Goal: Task Accomplishment & Management: Complete application form

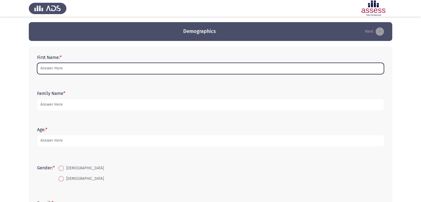
click at [78, 67] on input "First Name: *" at bounding box center [210, 68] width 347 height 11
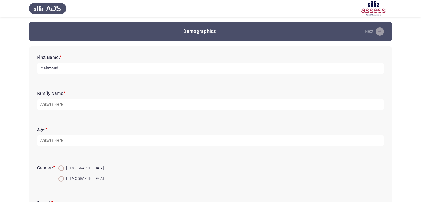
type input "mahmoud"
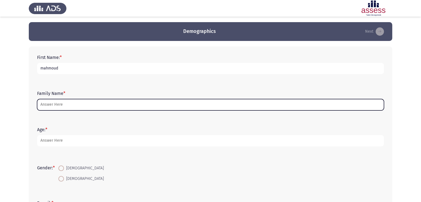
click at [72, 104] on input "Family Name *" at bounding box center [210, 104] width 347 height 11
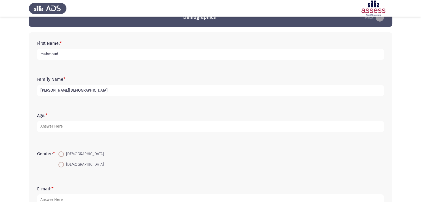
scroll to position [28, 0]
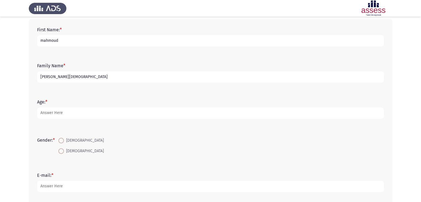
type input "[PERSON_NAME][DEMOGRAPHIC_DATA]"
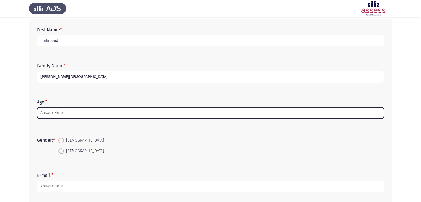
click at [71, 112] on input "Age: *" at bounding box center [210, 112] width 347 height 11
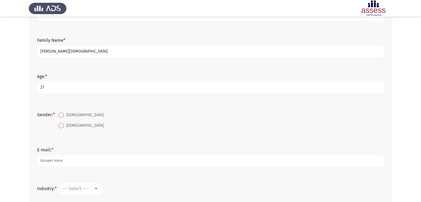
scroll to position [83, 0]
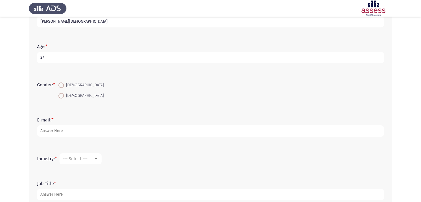
type input "27"
click at [63, 84] on span at bounding box center [61, 86] width 6 height 6
click at [63, 84] on input "[DEMOGRAPHIC_DATA]" at bounding box center [61, 86] width 6 height 6
radio input "true"
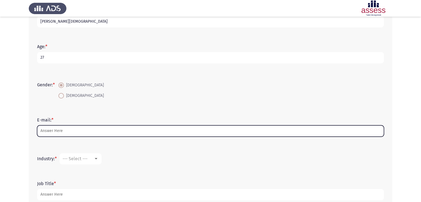
click at [88, 131] on input "E-mail: *" at bounding box center [210, 130] width 347 height 11
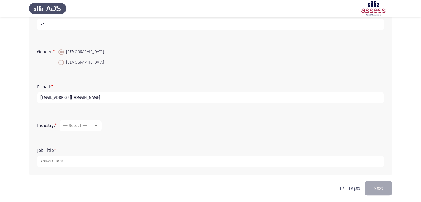
scroll to position [117, 0]
type input "mahmmoudlala38@gmail.com"
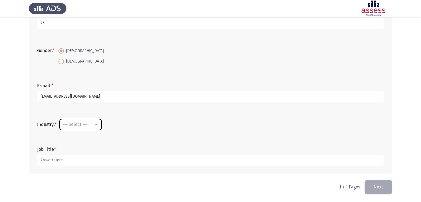
click at [96, 123] on div at bounding box center [96, 124] width 5 height 4
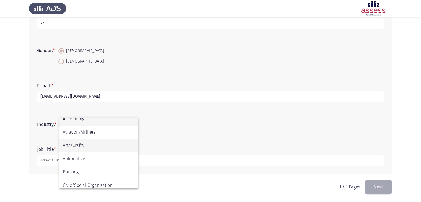
scroll to position [0, 0]
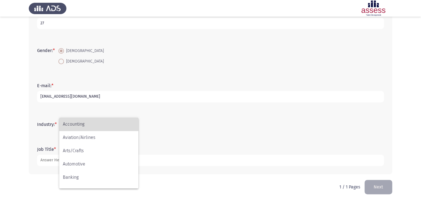
click at [86, 120] on span "Accounting" at bounding box center [99, 124] width 72 height 13
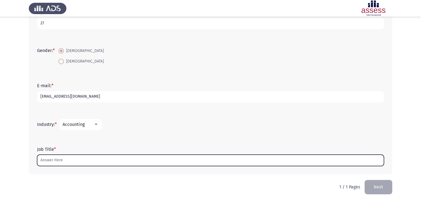
click at [88, 161] on input "Job Title *" at bounding box center [210, 160] width 347 height 11
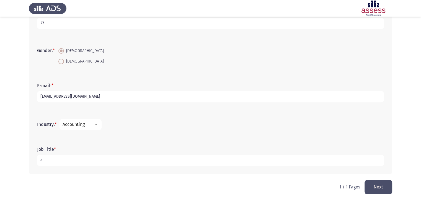
type input "a"
type input "project administrator"
click at [382, 186] on button "Next" at bounding box center [379, 187] width 28 height 14
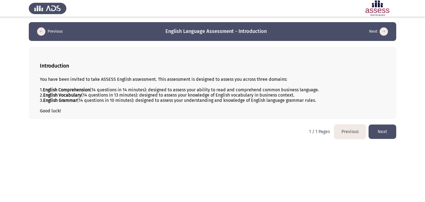
click at [379, 132] on button "Next" at bounding box center [383, 132] width 28 height 14
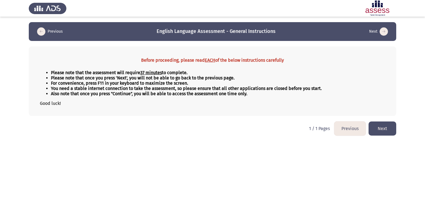
click at [388, 127] on button "Next" at bounding box center [383, 129] width 28 height 14
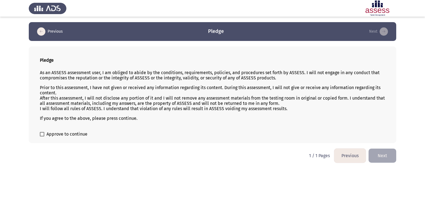
click at [42, 136] on span at bounding box center [42, 134] width 4 height 4
click at [42, 136] on input "Approve to continue" at bounding box center [42, 136] width 0 height 0
checkbox input "true"
click at [384, 159] on button "Next" at bounding box center [383, 156] width 28 height 14
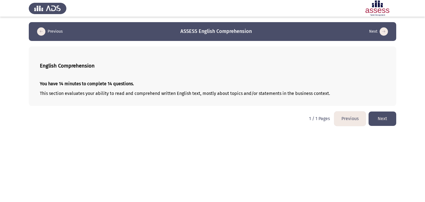
click at [384, 121] on button "Next" at bounding box center [383, 119] width 28 height 14
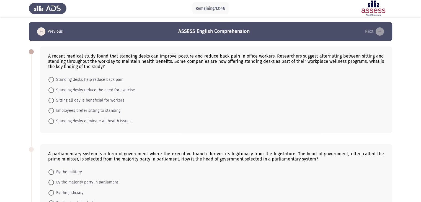
click at [372, 55] on div "A recent medical study found that standing desks can improve posture and reduce…" at bounding box center [216, 61] width 336 height 16
drag, startPoint x: 384, startPoint y: 56, endPoint x: 347, endPoint y: 61, distance: 36.7
click at [347, 61] on div "A recent medical study found that standing desks can improve posture and reduce…" at bounding box center [216, 61] width 336 height 16
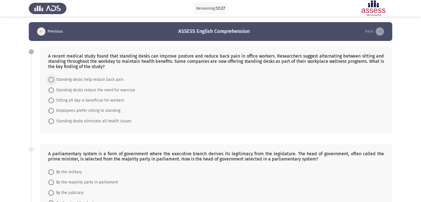
click at [53, 80] on span at bounding box center [51, 80] width 6 height 6
click at [53, 80] on input "Standing desks help reduce back pain" at bounding box center [51, 80] width 6 height 6
radio input "true"
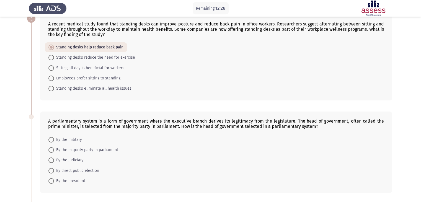
scroll to position [83, 0]
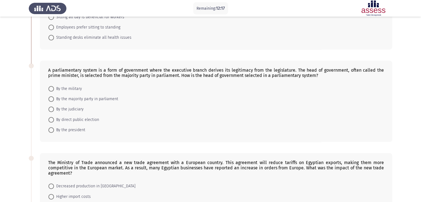
drag, startPoint x: 61, startPoint y: 71, endPoint x: 70, endPoint y: 71, distance: 8.9
click at [70, 71] on div "A parliamentary system is a form of government where the executive branch deriv…" at bounding box center [216, 73] width 336 height 11
click at [53, 98] on span at bounding box center [51, 99] width 6 height 6
click at [53, 98] on input "By the majority party in parliament" at bounding box center [51, 99] width 6 height 6
radio input "true"
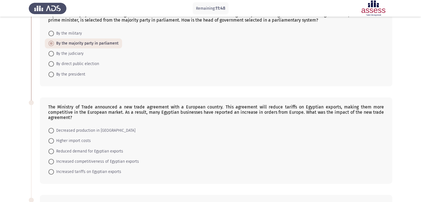
scroll to position [166, 0]
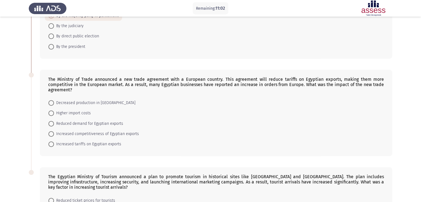
click at [53, 113] on span at bounding box center [51, 113] width 6 height 6
click at [53, 113] on input "Higher import costs" at bounding box center [51, 113] width 6 height 6
radio input "true"
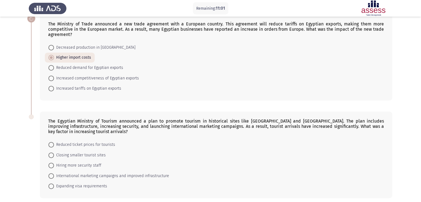
scroll to position [240, 0]
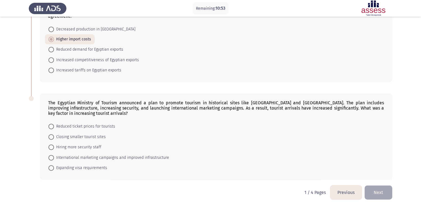
click at [50, 124] on span at bounding box center [51, 127] width 6 height 6
click at [50, 124] on input "Reduced ticket prices for tourists" at bounding box center [51, 127] width 6 height 6
radio input "true"
click at [373, 187] on button "Next" at bounding box center [379, 192] width 28 height 14
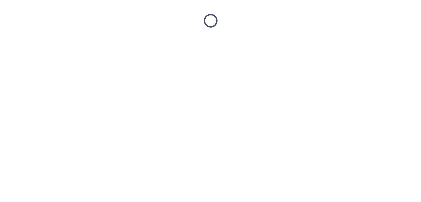
scroll to position [0, 0]
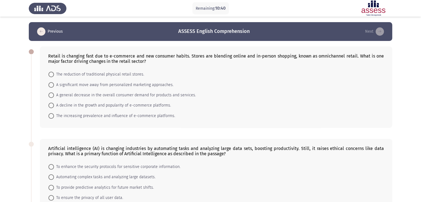
click at [53, 85] on span at bounding box center [51, 85] width 6 height 6
click at [53, 85] on input "A significant move away from personalized marketing approaches." at bounding box center [51, 85] width 6 height 6
radio input "true"
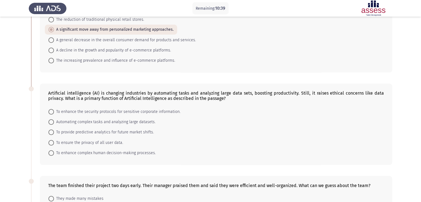
scroll to position [55, 0]
click at [53, 120] on span at bounding box center [51, 122] width 6 height 6
click at [53, 120] on input "Automating complex tasks and analyzing large datasets." at bounding box center [51, 122] width 6 height 6
radio input "true"
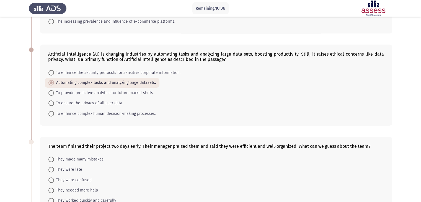
scroll to position [111, 0]
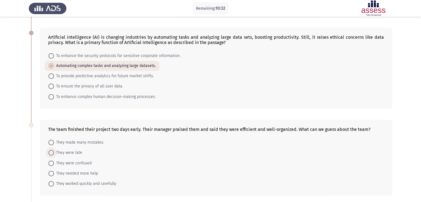
click at [52, 153] on span at bounding box center [51, 153] width 6 height 6
click at [52, 153] on input "They were late" at bounding box center [51, 153] width 6 height 6
radio input "true"
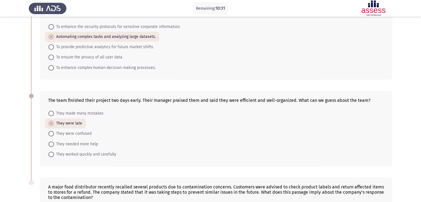
scroll to position [229, 0]
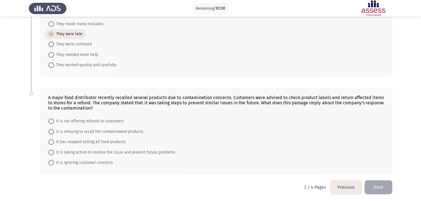
click at [55, 153] on span "It is taking action to resolve the issue and prevent future problems" at bounding box center [114, 152] width 121 height 7
click at [54, 153] on input "It is taking action to resolve the issue and prevent future problems" at bounding box center [51, 153] width 6 height 6
radio input "true"
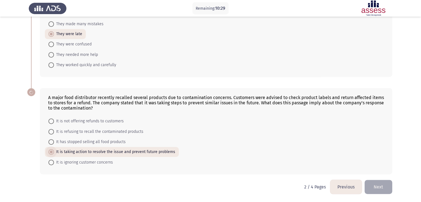
scroll to position [229, 0]
click at [382, 187] on button "Next" at bounding box center [379, 187] width 28 height 14
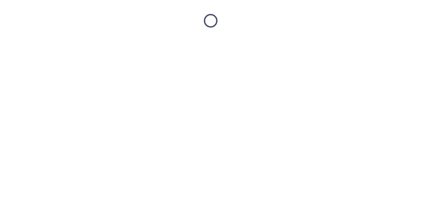
scroll to position [0, 0]
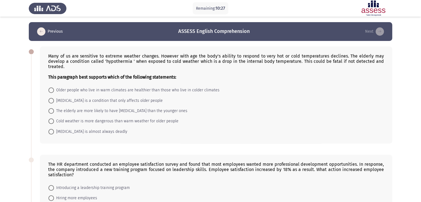
click at [55, 91] on span "Older people who live in warm climates are healthier than those who live in col…" at bounding box center [137, 90] width 166 height 7
click at [54, 91] on input "Older people who live in warm climates are healthier than those who live in col…" at bounding box center [51, 90] width 6 height 6
radio input "true"
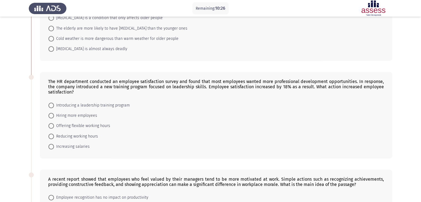
scroll to position [83, 0]
click at [52, 117] on span at bounding box center [51, 115] width 6 height 6
click at [52, 117] on input "Hiring more employees" at bounding box center [51, 115] width 6 height 6
radio input "true"
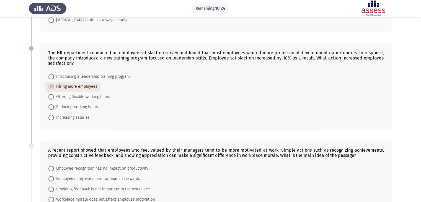
scroll to position [138, 0]
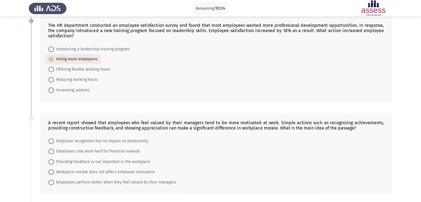
click at [52, 141] on span at bounding box center [51, 141] width 6 height 6
click at [52, 141] on input "Employee recognition has no impact on productivity" at bounding box center [51, 141] width 6 height 6
radio input "true"
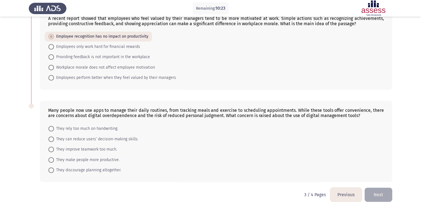
scroll to position [249, 0]
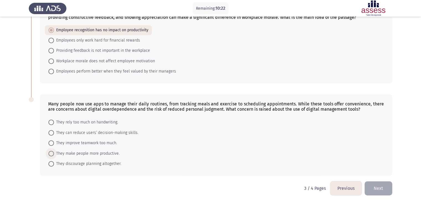
click at [51, 153] on span at bounding box center [51, 154] width 6 height 6
click at [51, 153] on input "They make people more productive." at bounding box center [51, 154] width 6 height 6
radio input "true"
click at [383, 191] on button "Next" at bounding box center [379, 188] width 28 height 14
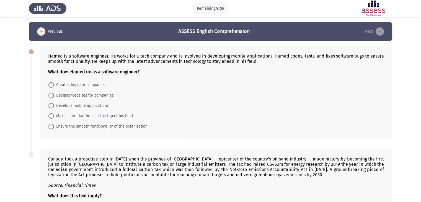
click at [53, 87] on span at bounding box center [51, 85] width 6 height 6
click at [53, 87] on input "Creates bugs for companies" at bounding box center [51, 85] width 6 height 6
radio input "true"
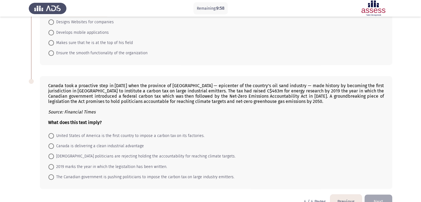
scroll to position [88, 0]
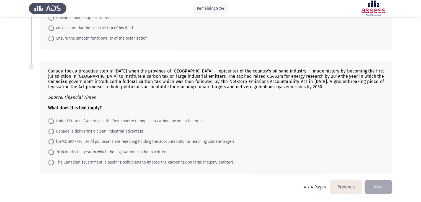
click at [51, 133] on span at bounding box center [51, 132] width 6 height 6
click at [51, 133] on input "Canada is delivering a clean industrial advantage" at bounding box center [51, 132] width 6 height 6
radio input "true"
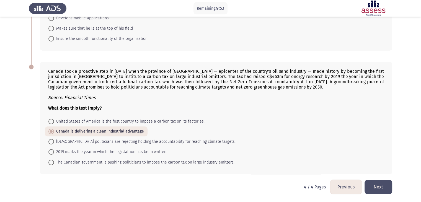
click at [383, 187] on button "Next" at bounding box center [379, 187] width 28 height 14
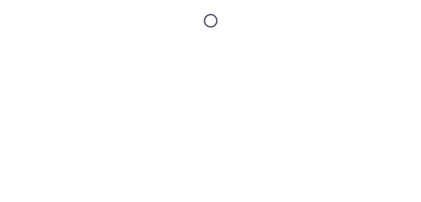
scroll to position [0, 0]
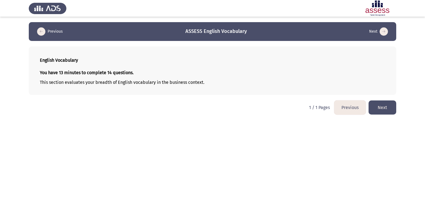
click at [391, 109] on button "Next" at bounding box center [383, 107] width 28 height 14
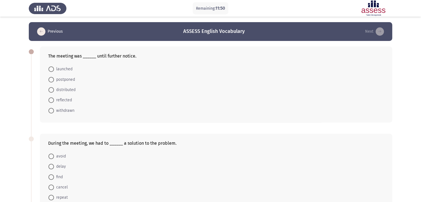
click at [53, 79] on span at bounding box center [51, 80] width 6 height 6
click at [53, 79] on input "postponed" at bounding box center [51, 80] width 6 height 6
radio input "true"
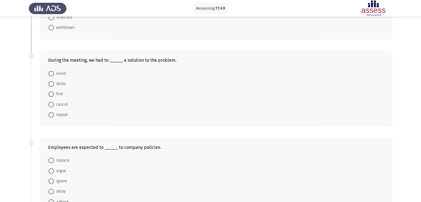
scroll to position [83, 0]
click at [52, 72] on span at bounding box center [51, 73] width 6 height 6
click at [52, 72] on input "avoid" at bounding box center [51, 73] width 6 height 6
radio input "true"
click at [51, 82] on span at bounding box center [51, 83] width 6 height 6
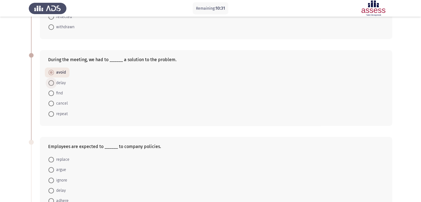
click at [51, 82] on input "delay" at bounding box center [51, 83] width 6 height 6
radio input "true"
click at [53, 91] on span at bounding box center [51, 94] width 6 height 6
click at [53, 91] on input "find" at bounding box center [51, 94] width 6 height 6
radio input "true"
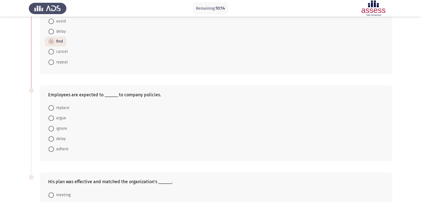
scroll to position [138, 0]
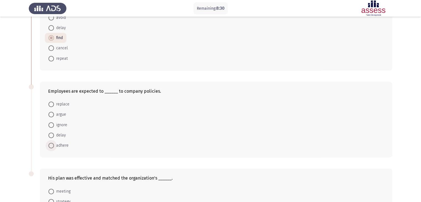
click at [51, 147] on span at bounding box center [51, 146] width 6 height 6
click at [51, 147] on input "adhere" at bounding box center [51, 146] width 6 height 6
radio input "true"
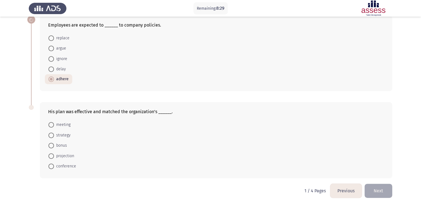
scroll to position [208, 0]
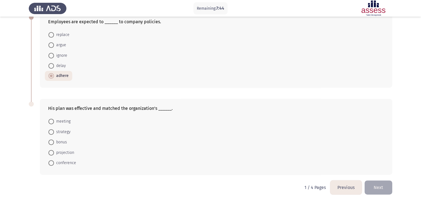
click at [53, 120] on span at bounding box center [51, 122] width 6 height 6
click at [53, 120] on input "meeting" at bounding box center [51, 122] width 6 height 6
radio input "true"
click at [385, 190] on button "Next" at bounding box center [379, 188] width 28 height 14
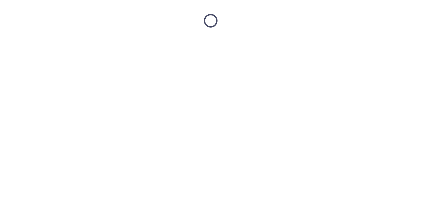
scroll to position [0, 0]
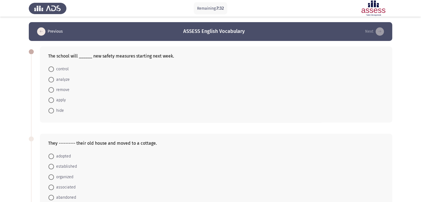
click at [51, 101] on span at bounding box center [51, 100] width 6 height 6
click at [51, 101] on input "apply" at bounding box center [51, 100] width 6 height 6
radio input "true"
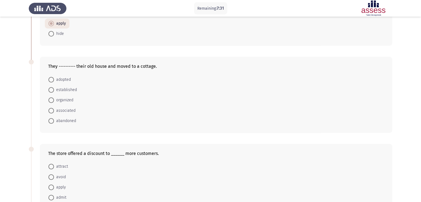
scroll to position [83, 0]
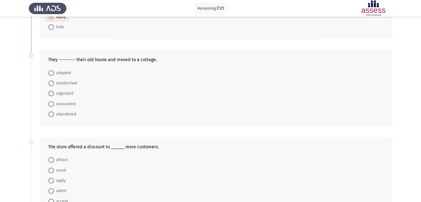
click at [53, 93] on span at bounding box center [51, 94] width 6 height 6
click at [53, 93] on input "organized" at bounding box center [51, 94] width 6 height 6
radio input "true"
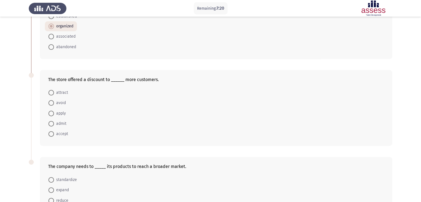
scroll to position [166, 0]
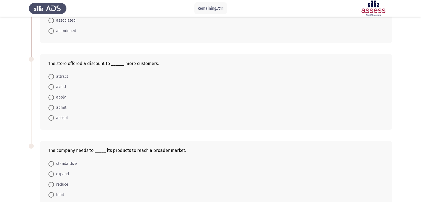
click at [52, 116] on span at bounding box center [51, 118] width 6 height 6
click at [52, 116] on input "accept" at bounding box center [51, 118] width 6 height 6
radio input "true"
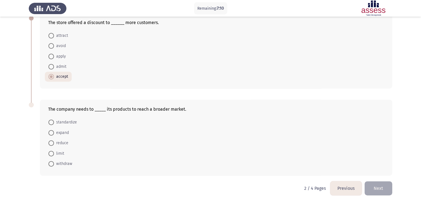
scroll to position [208, 0]
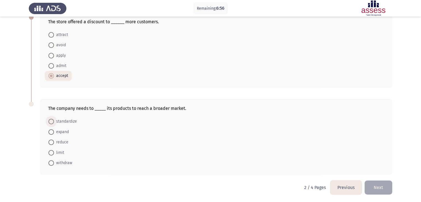
click at [55, 122] on span "standardize" at bounding box center [65, 121] width 23 height 7
click at [54, 122] on input "standardize" at bounding box center [51, 122] width 6 height 6
radio input "true"
click at [375, 185] on button "Next" at bounding box center [379, 188] width 28 height 14
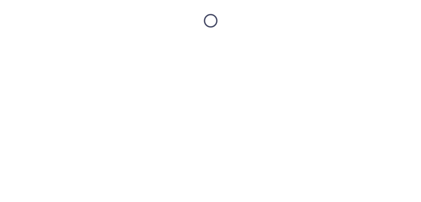
scroll to position [0, 0]
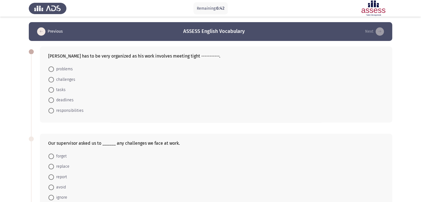
click at [53, 89] on span at bounding box center [51, 90] width 6 height 6
click at [53, 89] on input "tasks" at bounding box center [51, 90] width 6 height 6
radio input "true"
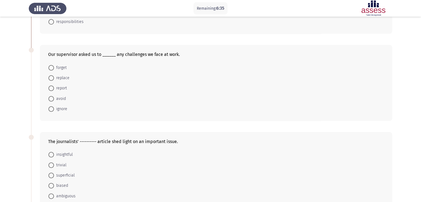
scroll to position [98, 0]
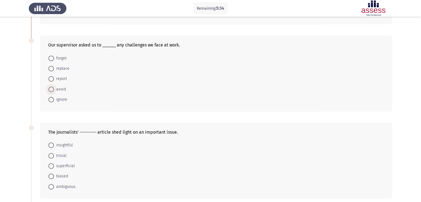
click at [53, 90] on span at bounding box center [51, 90] width 6 height 6
click at [53, 90] on input "avoid" at bounding box center [51, 90] width 6 height 6
radio input "true"
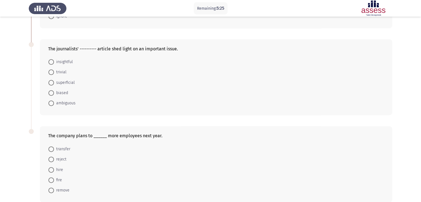
drag, startPoint x: 52, startPoint y: 63, endPoint x: 81, endPoint y: 69, distance: 28.9
click at [53, 63] on span at bounding box center [51, 62] width 6 height 6
click at [53, 63] on input "insightful" at bounding box center [51, 62] width 6 height 6
radio input "true"
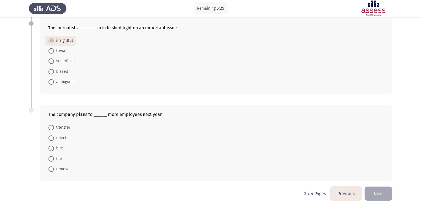
scroll to position [208, 0]
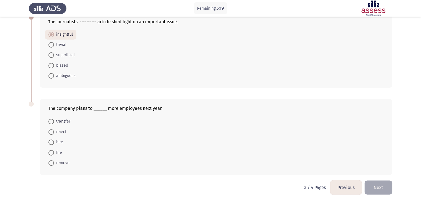
click at [53, 122] on span at bounding box center [51, 122] width 6 height 6
click at [53, 122] on input "transfer" at bounding box center [51, 122] width 6 height 6
radio input "true"
drag, startPoint x: 376, startPoint y: 187, endPoint x: 370, endPoint y: 184, distance: 7.2
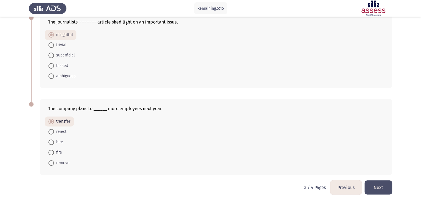
click at [377, 187] on button "Next" at bounding box center [379, 188] width 28 height 14
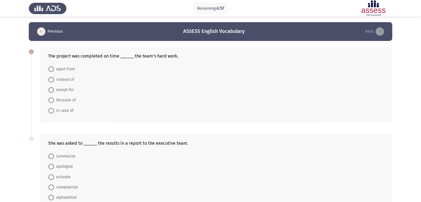
click at [53, 70] on span at bounding box center [51, 69] width 6 height 6
click at [53, 70] on input "apart from" at bounding box center [51, 69] width 6 height 6
radio input "true"
click at [49, 97] on span at bounding box center [51, 100] width 6 height 6
click at [49, 97] on input "because of" at bounding box center [51, 100] width 6 height 6
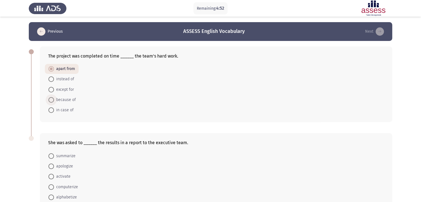
radio input "true"
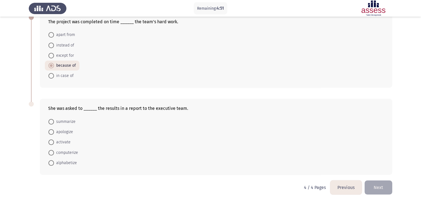
scroll to position [35, 0]
click at [67, 132] on span "apologize" at bounding box center [63, 131] width 19 height 7
click at [54, 132] on input "apologize" at bounding box center [51, 132] width 6 height 6
radio input "true"
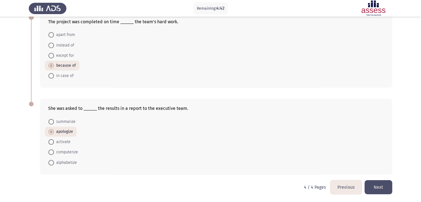
click at [377, 185] on button "Next" at bounding box center [379, 187] width 28 height 14
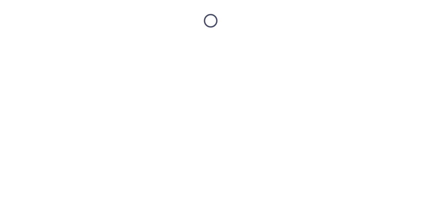
scroll to position [0, 0]
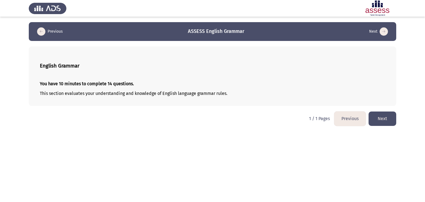
click at [384, 123] on button "Next" at bounding box center [383, 119] width 28 height 14
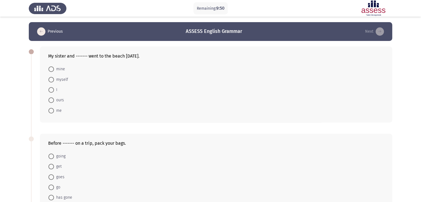
click at [51, 110] on span at bounding box center [51, 111] width 6 height 6
click at [51, 110] on input "me" at bounding box center [51, 111] width 6 height 6
radio input "true"
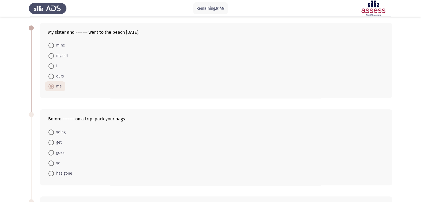
scroll to position [55, 0]
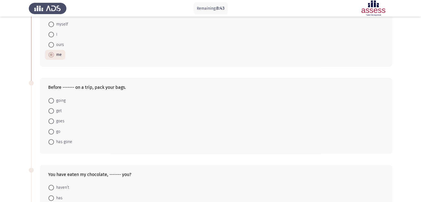
click at [50, 132] on span at bounding box center [51, 132] width 6 height 6
click at [50, 132] on input "go" at bounding box center [51, 132] width 6 height 6
radio input "true"
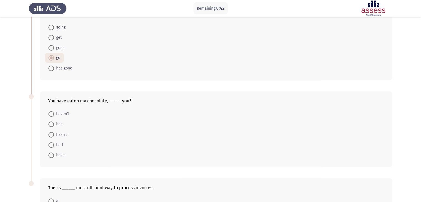
scroll to position [138, 0]
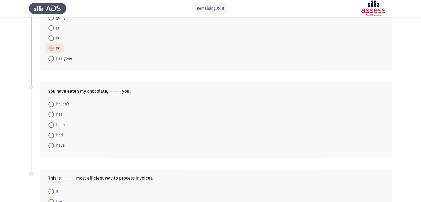
click at [52, 136] on span at bounding box center [51, 136] width 6 height 6
click at [52, 136] on input "had" at bounding box center [51, 136] width 6 height 6
radio input "true"
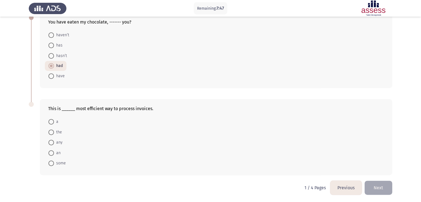
scroll to position [208, 0]
click at [53, 74] on span at bounding box center [51, 76] width 6 height 6
click at [53, 74] on input "have" at bounding box center [51, 76] width 6 height 6
radio input "true"
click at [51, 132] on span at bounding box center [51, 132] width 6 height 6
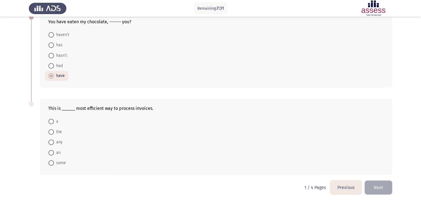
click at [51, 132] on input "the" at bounding box center [51, 132] width 6 height 6
radio input "true"
click at [384, 186] on button "Next" at bounding box center [379, 188] width 28 height 14
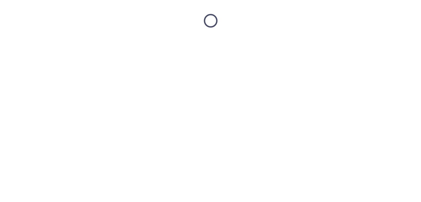
scroll to position [0, 0]
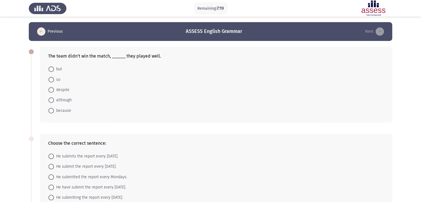
click at [53, 70] on span at bounding box center [51, 69] width 6 height 6
click at [53, 70] on input "but" at bounding box center [51, 69] width 6 height 6
radio input "true"
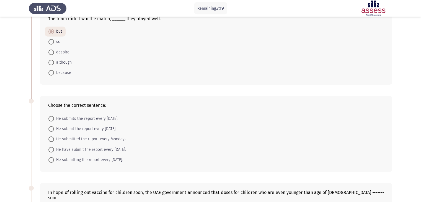
scroll to position [83, 0]
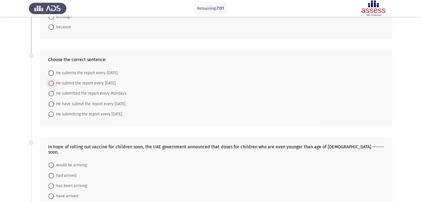
click at [52, 83] on span at bounding box center [51, 84] width 6 height 6
click at [52, 83] on input "He submit the report every Monday." at bounding box center [51, 84] width 6 height 6
radio input "true"
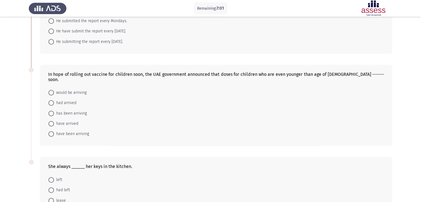
scroll to position [166, 0]
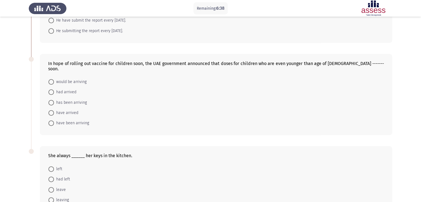
click at [55, 99] on span "has been arriving" at bounding box center [70, 102] width 33 height 7
click at [54, 100] on input "has been arriving" at bounding box center [51, 103] width 6 height 6
radio input "true"
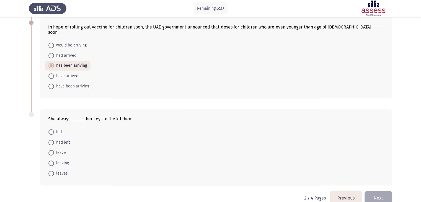
scroll to position [208, 0]
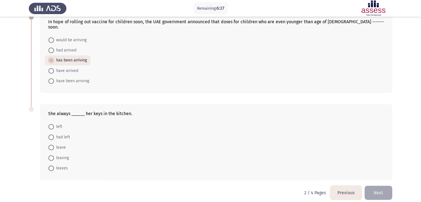
click at [53, 124] on span at bounding box center [51, 127] width 6 height 6
click at [53, 124] on input "left" at bounding box center [51, 127] width 6 height 6
radio input "true"
click at [379, 189] on button "Next" at bounding box center [379, 193] width 28 height 14
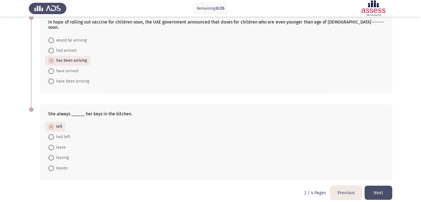
scroll to position [0, 0]
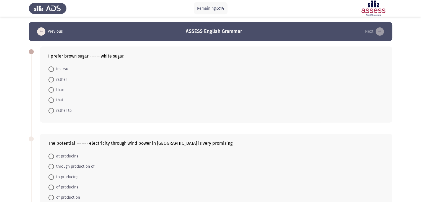
click at [51, 81] on span at bounding box center [51, 80] width 6 height 6
click at [51, 81] on input "rather" at bounding box center [51, 80] width 6 height 6
radio input "true"
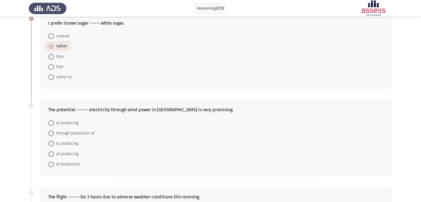
scroll to position [55, 0]
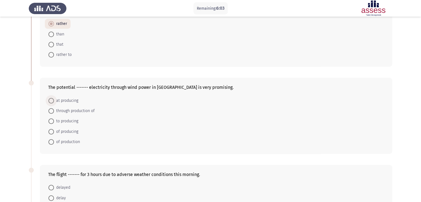
click at [53, 100] on span at bounding box center [51, 101] width 6 height 6
click at [53, 100] on input "at producing" at bounding box center [51, 101] width 6 height 6
radio input "true"
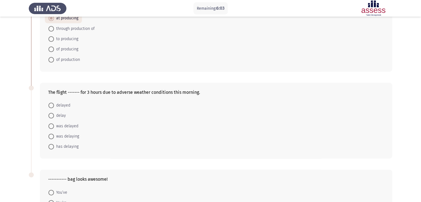
scroll to position [138, 0]
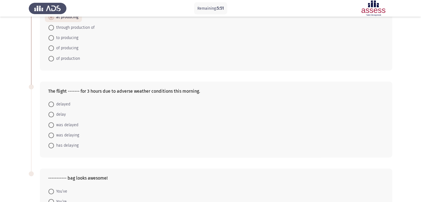
click at [52, 124] on span at bounding box center [51, 125] width 6 height 6
click at [52, 124] on input "was delayed" at bounding box center [51, 125] width 6 height 6
radio input "true"
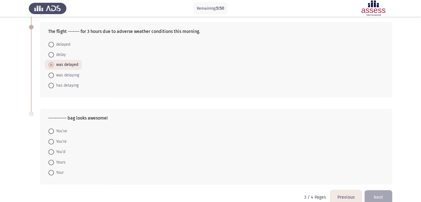
scroll to position [208, 0]
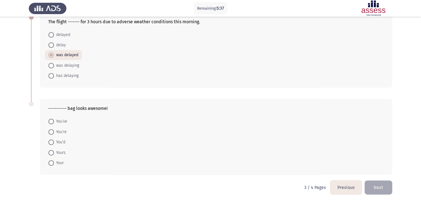
click at [52, 121] on span at bounding box center [51, 122] width 6 height 6
click at [52, 121] on input "You’ve" at bounding box center [51, 122] width 6 height 6
radio input "true"
click at [386, 188] on button "Next" at bounding box center [379, 188] width 28 height 14
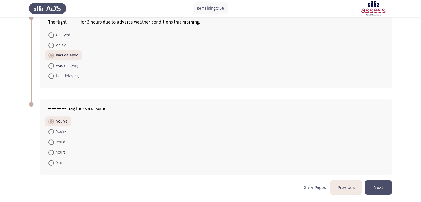
scroll to position [0, 0]
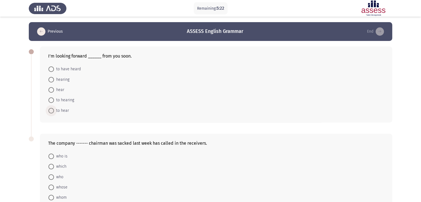
click at [51, 110] on span at bounding box center [51, 111] width 6 height 6
click at [51, 110] on input "to hear" at bounding box center [51, 111] width 6 height 6
radio input "true"
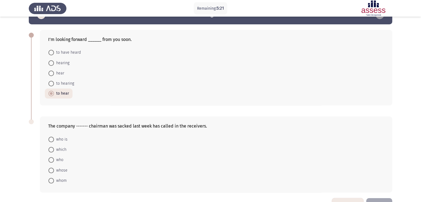
scroll to position [35, 0]
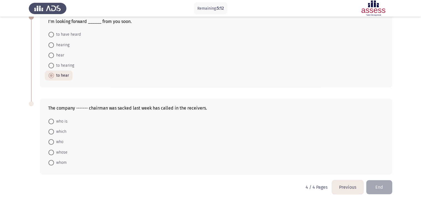
click at [53, 122] on span at bounding box center [51, 122] width 6 height 6
click at [53, 122] on input "who is" at bounding box center [51, 122] width 6 height 6
radio input "true"
click at [383, 189] on button "End" at bounding box center [379, 187] width 26 height 14
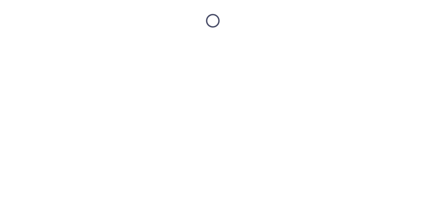
scroll to position [0, 0]
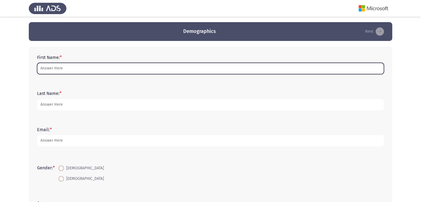
click at [66, 69] on input "First Name: *" at bounding box center [210, 68] width 347 height 11
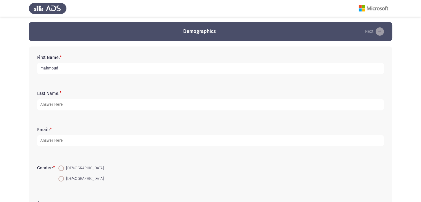
type input "mahmoud"
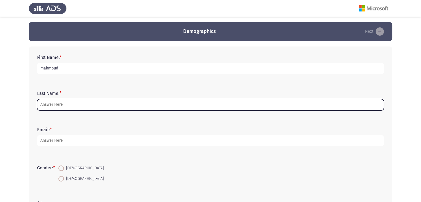
click at [64, 107] on input "Last Name: *" at bounding box center [210, 104] width 347 height 11
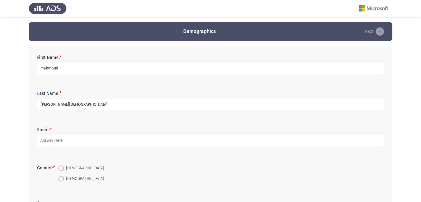
type input "[PERSON_NAME][DEMOGRAPHIC_DATA]"
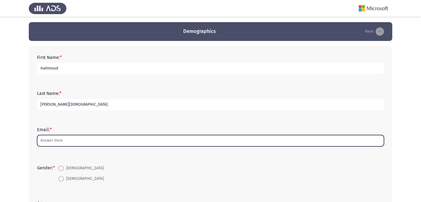
click at [70, 144] on input "Email: *" at bounding box center [210, 140] width 347 height 11
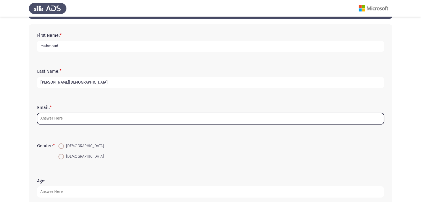
scroll to position [55, 0]
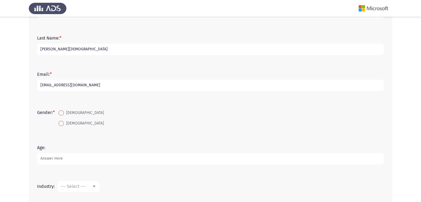
type input "mahmoudlala38@gmail.com"
click at [63, 112] on span at bounding box center [61, 113] width 6 height 6
click at [63, 112] on input "[DEMOGRAPHIC_DATA]" at bounding box center [61, 113] width 6 height 6
radio input "true"
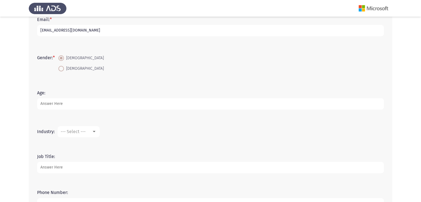
scroll to position [111, 0]
click at [76, 104] on input "Age:" at bounding box center [210, 103] width 347 height 11
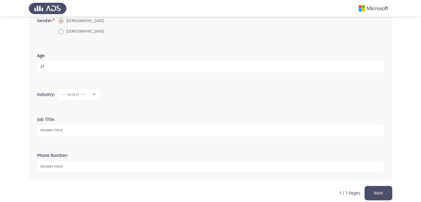
scroll to position [153, 0]
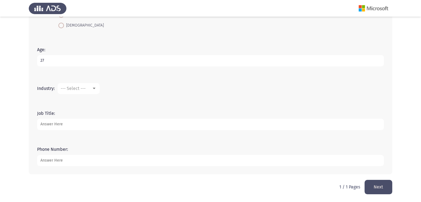
type input "27"
click at [66, 125] on input "Job Title:" at bounding box center [210, 124] width 347 height 11
type input "project administrator"
click at [70, 163] on input "Phone Number:" at bounding box center [210, 160] width 347 height 11
type input "01068024218"
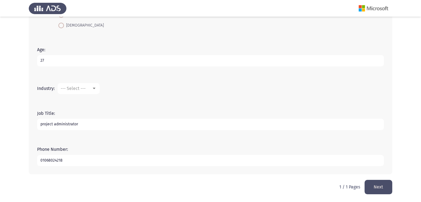
click at [381, 191] on button "Next" at bounding box center [379, 187] width 28 height 14
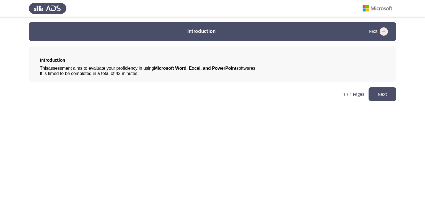
click at [379, 94] on button "Next" at bounding box center [383, 94] width 28 height 14
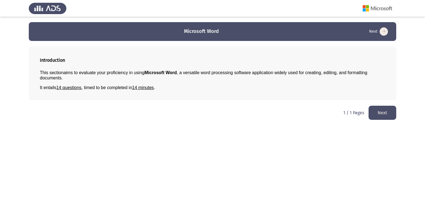
click at [382, 110] on button "Next" at bounding box center [383, 113] width 28 height 14
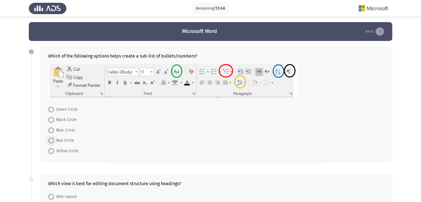
click at [52, 142] on span at bounding box center [51, 141] width 6 height 6
click at [52, 142] on input "Red Circle" at bounding box center [51, 141] width 6 height 6
radio input "true"
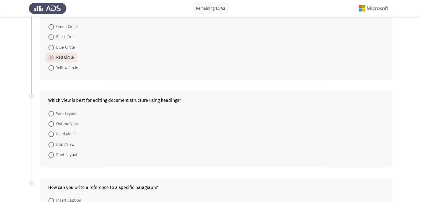
scroll to position [83, 0]
click at [68, 124] on span "Outline View" at bounding box center [66, 123] width 25 height 7
click at [54, 124] on input "Outline View" at bounding box center [51, 124] width 6 height 6
radio input "true"
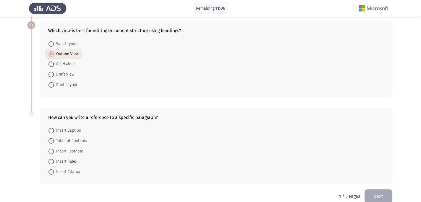
scroll to position [162, 0]
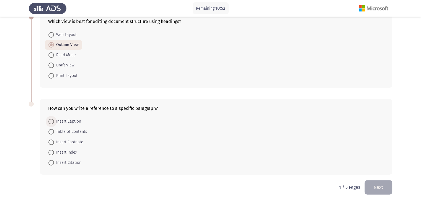
click at [78, 120] on span "Insert Caption" at bounding box center [67, 121] width 27 height 7
click at [54, 120] on input "Insert Caption" at bounding box center [51, 122] width 6 height 6
radio input "true"
click at [387, 189] on button "Next" at bounding box center [379, 187] width 28 height 14
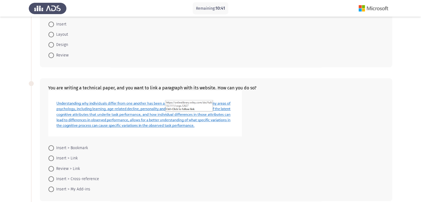
scroll to position [0, 0]
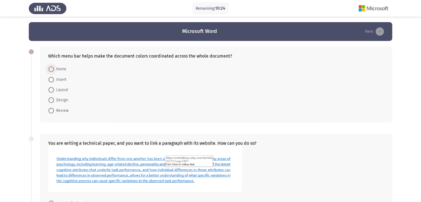
click at [53, 70] on span at bounding box center [51, 69] width 6 height 6
click at [53, 70] on input "Home" at bounding box center [51, 69] width 6 height 6
radio input "true"
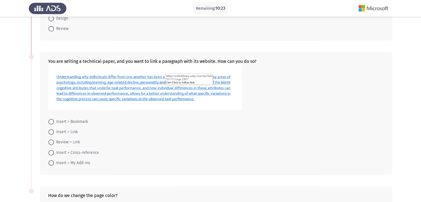
scroll to position [83, 0]
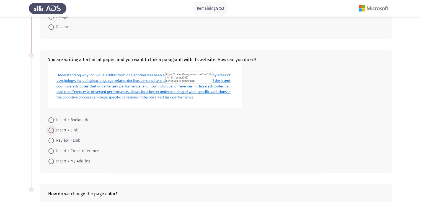
click at [54, 131] on span "Insert > Link" at bounding box center [66, 130] width 24 height 7
click at [54, 131] on input "Insert > Link" at bounding box center [51, 131] width 6 height 6
radio input "true"
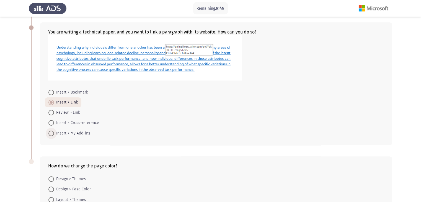
click at [52, 133] on span at bounding box center [51, 134] width 6 height 6
click at [52, 133] on input "Insert > My Add-ins" at bounding box center [51, 134] width 6 height 6
radio input "true"
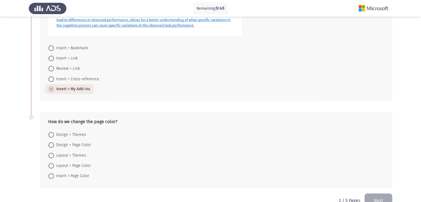
scroll to position [168, 0]
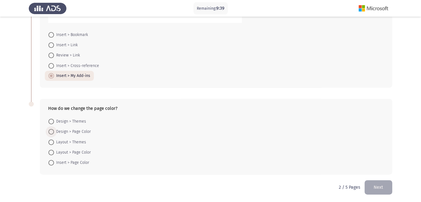
click at [54, 132] on span at bounding box center [51, 132] width 6 height 6
click at [54, 132] on input "Design > Page Color" at bounding box center [51, 132] width 6 height 6
radio input "true"
click at [56, 153] on span "Layout > Page Color" at bounding box center [72, 152] width 37 height 7
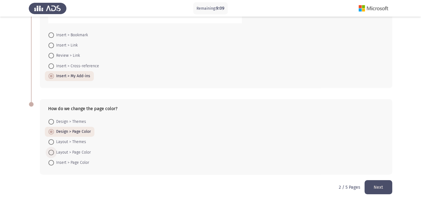
click at [54, 153] on input "Layout > Page Color" at bounding box center [51, 153] width 6 height 6
radio input "true"
click at [387, 186] on button "Next" at bounding box center [379, 187] width 28 height 14
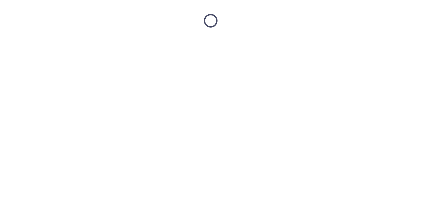
scroll to position [0, 0]
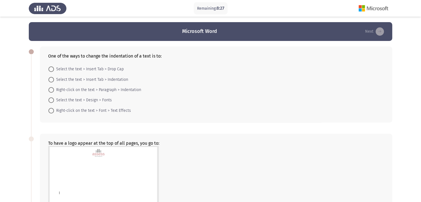
click at [52, 70] on span at bounding box center [51, 69] width 6 height 6
click at [52, 70] on input "Select the text > Insert Tab > Drop Cap" at bounding box center [51, 69] width 6 height 6
radio input "true"
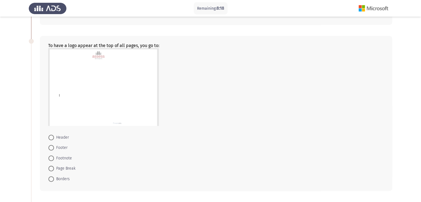
scroll to position [111, 0]
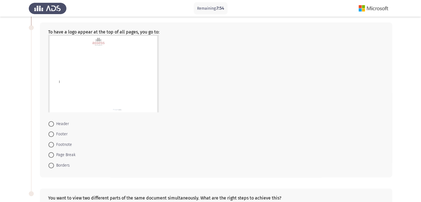
click at [56, 124] on span "Header" at bounding box center [61, 124] width 15 height 7
click at [54, 124] on input "Header" at bounding box center [51, 124] width 6 height 6
radio input "true"
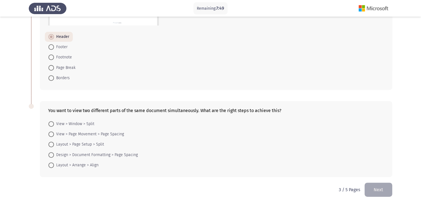
scroll to position [200, 0]
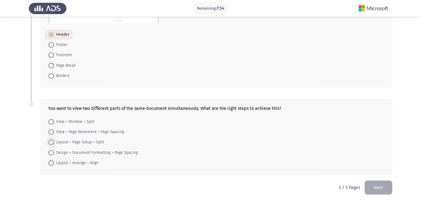
click at [53, 140] on span at bounding box center [51, 143] width 6 height 6
click at [53, 140] on input "Layout > Page Setup > Split" at bounding box center [51, 143] width 6 height 6
radio input "true"
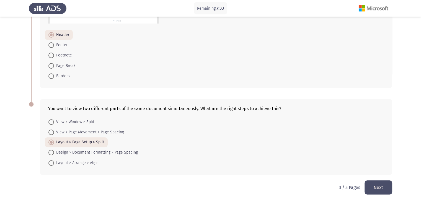
click at [369, 192] on button "Next" at bounding box center [379, 188] width 28 height 14
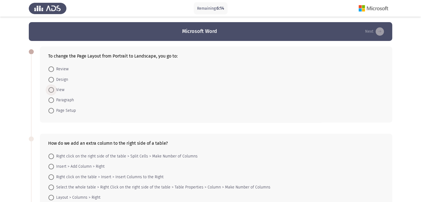
click at [53, 89] on span at bounding box center [51, 90] width 6 height 6
click at [53, 89] on input "View" at bounding box center [51, 90] width 6 height 6
radio input "true"
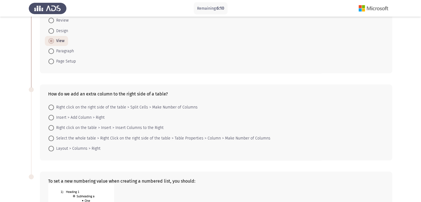
scroll to position [55, 0]
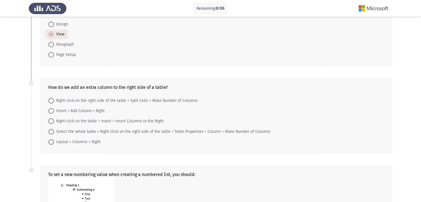
click at [51, 111] on span at bounding box center [51, 111] width 6 height 6
click at [51, 111] on input "Insert > Add Column > Right" at bounding box center [51, 111] width 6 height 6
radio input "true"
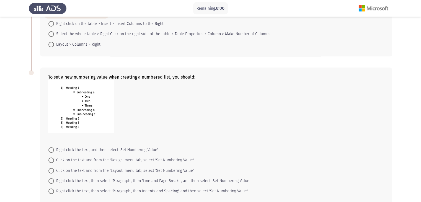
scroll to position [166, 0]
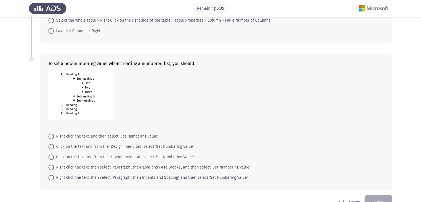
click at [54, 146] on span "Click on the text and from the 'Design' menu tab, select 'Set Numbering Value'" at bounding box center [124, 146] width 140 height 7
click at [54, 146] on input "Click on the text and from the 'Design' menu tab, select 'Set Numbering Value'" at bounding box center [51, 147] width 6 height 6
radio input "true"
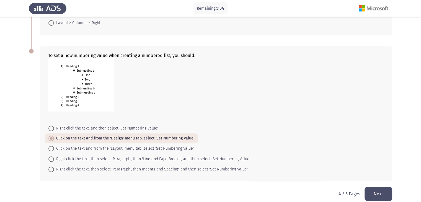
scroll to position [181, 0]
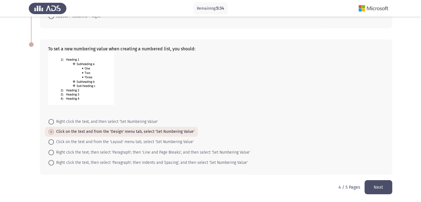
click at [388, 188] on button "Next" at bounding box center [379, 187] width 28 height 14
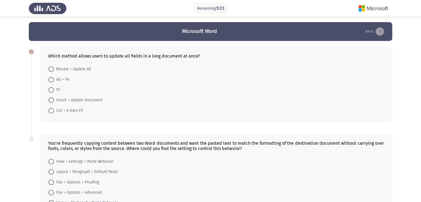
click at [53, 81] on span at bounding box center [51, 80] width 6 height 6
click at [53, 81] on input "Alt + F9" at bounding box center [51, 80] width 6 height 6
radio input "true"
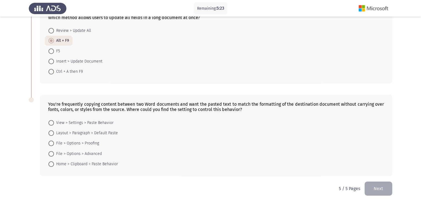
scroll to position [40, 0]
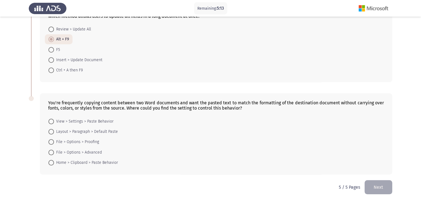
click at [53, 163] on span at bounding box center [51, 163] width 6 height 6
click at [53, 163] on input "Home > Clipboard > Paste Behavior" at bounding box center [51, 163] width 6 height 6
radio input "true"
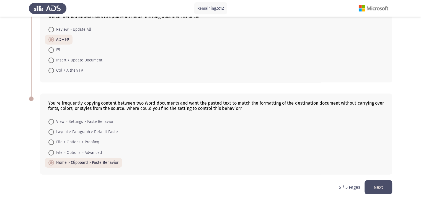
click at [377, 190] on button "Next" at bounding box center [379, 187] width 28 height 14
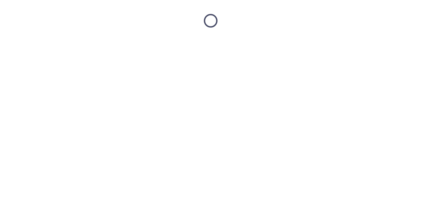
scroll to position [0, 0]
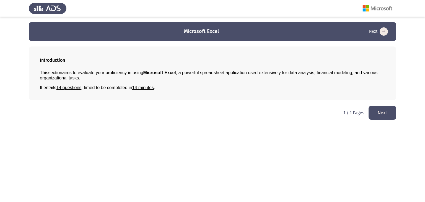
click at [383, 109] on button "Next" at bounding box center [383, 113] width 28 height 14
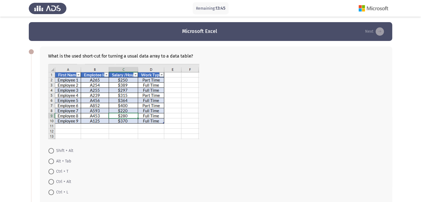
click at [55, 172] on span "Ctrl + T" at bounding box center [61, 171] width 14 height 7
click at [54, 172] on input "Ctrl + T" at bounding box center [51, 172] width 6 height 6
radio input "true"
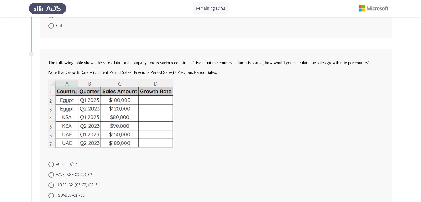
scroll to position [194, 0]
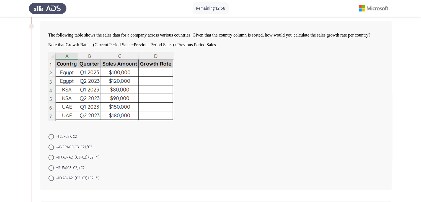
drag, startPoint x: 51, startPoint y: 158, endPoint x: 70, endPoint y: 150, distance: 20.1
click at [51, 158] on span at bounding box center [51, 158] width 6 height 6
click at [51, 158] on input "=IF(A3=A2, (C3-C2)/C2, "")" at bounding box center [51, 158] width 6 height 6
radio input "true"
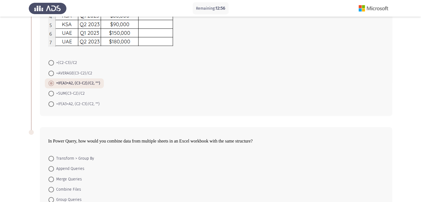
scroll to position [305, 0]
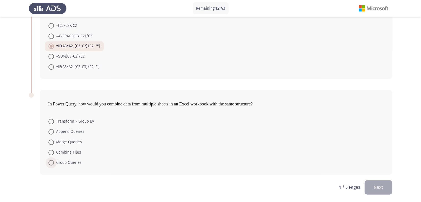
click at [51, 164] on span at bounding box center [51, 163] width 6 height 6
click at [51, 164] on input "Group Queries" at bounding box center [51, 163] width 6 height 6
radio input "true"
click at [391, 188] on button "Next" at bounding box center [379, 187] width 28 height 14
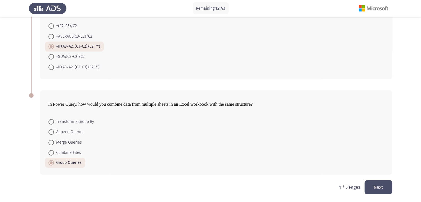
scroll to position [0, 0]
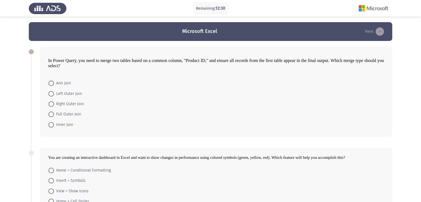
click at [54, 81] on span "Anti Join" at bounding box center [62, 83] width 17 height 7
click at [54, 81] on input "Anti Join" at bounding box center [51, 84] width 6 height 6
radio input "true"
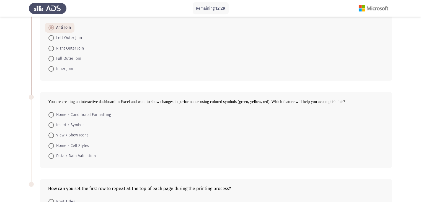
scroll to position [83, 0]
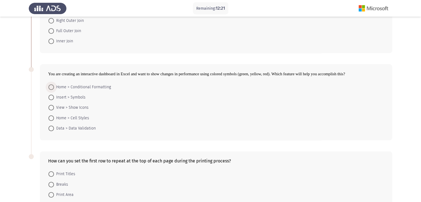
click at [54, 85] on span at bounding box center [51, 87] width 6 height 6
click at [54, 85] on input "Home > Conditional Formatting" at bounding box center [51, 87] width 6 height 6
radio input "true"
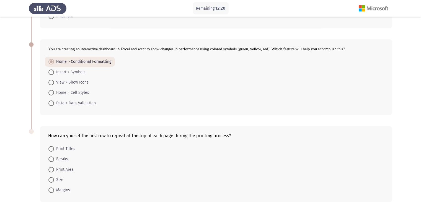
scroll to position [135, 0]
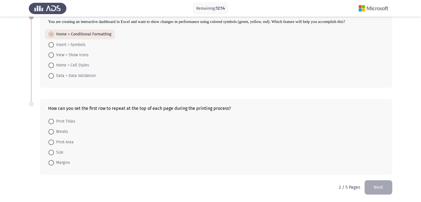
click at [51, 122] on span at bounding box center [51, 122] width 6 height 6
click at [51, 122] on input "Print Titles" at bounding box center [51, 122] width 6 height 6
radio input "true"
click at [381, 193] on button "Next" at bounding box center [379, 187] width 28 height 14
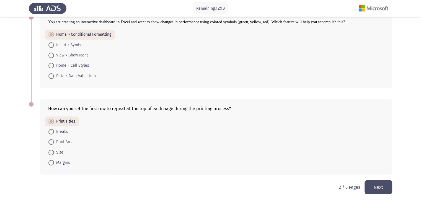
scroll to position [0, 0]
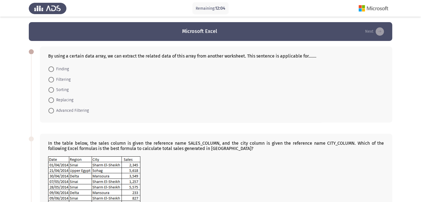
click at [49, 111] on span at bounding box center [51, 111] width 6 height 6
click at [49, 111] on input "Advanced Filtering" at bounding box center [51, 111] width 6 height 6
radio input "true"
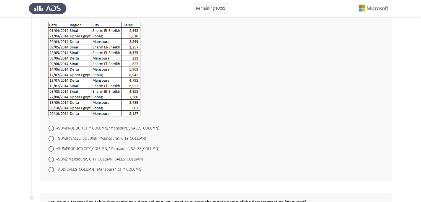
scroll to position [166, 0]
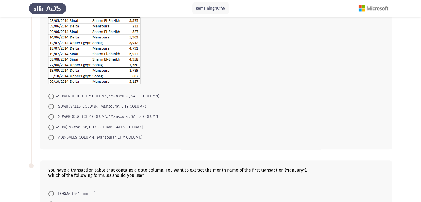
click at [53, 109] on span at bounding box center [51, 107] width 6 height 6
click at [53, 109] on input "=SUMIF(SALES_COLUMN, "Mansoura", CITY_COLUMN)" at bounding box center [51, 107] width 6 height 6
radio input "true"
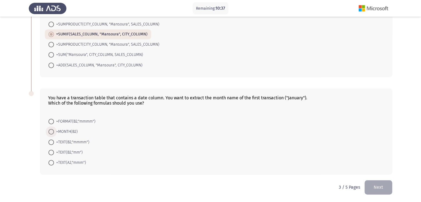
drag, startPoint x: 53, startPoint y: 131, endPoint x: 171, endPoint y: 150, distance: 119.5
click at [56, 132] on label "=MONTH(B2)" at bounding box center [62, 131] width 29 height 7
click at [54, 132] on input "=MONTH(B2)" at bounding box center [51, 132] width 6 height 6
radio input "true"
click at [379, 189] on button "Next" at bounding box center [379, 187] width 28 height 14
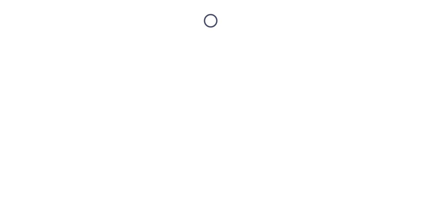
scroll to position [0, 0]
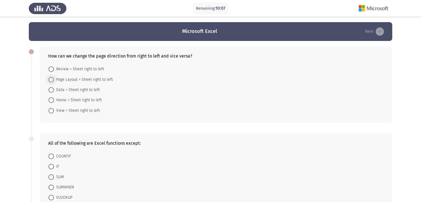
click at [51, 81] on span at bounding box center [51, 80] width 6 height 6
click at [51, 81] on input "Page Layout > Sheet right to left" at bounding box center [51, 80] width 6 height 6
radio input "true"
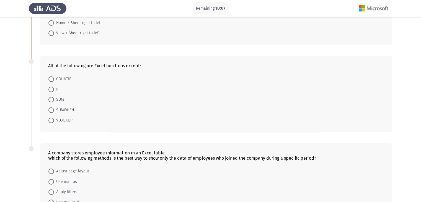
scroll to position [83, 0]
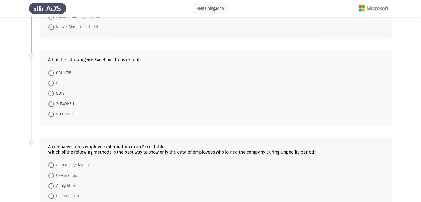
click at [55, 74] on span "COUNTIF" at bounding box center [62, 73] width 17 height 7
click at [54, 74] on input "COUNTIF" at bounding box center [51, 73] width 6 height 6
radio input "true"
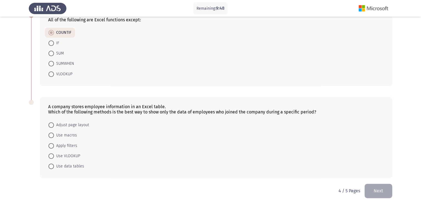
scroll to position [127, 0]
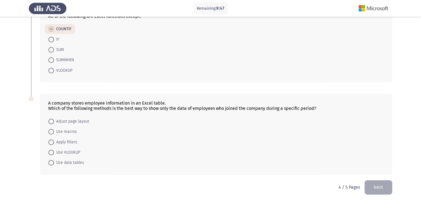
click at [52, 38] on span at bounding box center [51, 40] width 6 height 6
click at [52, 38] on input "IF" at bounding box center [51, 40] width 6 height 6
radio input "true"
click at [53, 120] on span at bounding box center [51, 122] width 6 height 6
click at [53, 120] on input "Adjust page layout" at bounding box center [51, 122] width 6 height 6
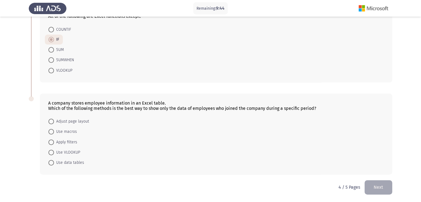
radio input "true"
click at [387, 192] on button "Next" at bounding box center [379, 187] width 28 height 14
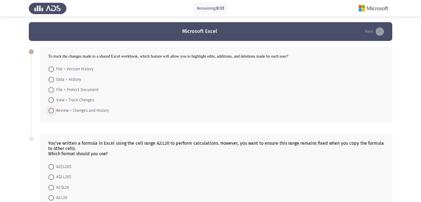
click at [50, 112] on span at bounding box center [51, 111] width 6 height 6
click at [50, 112] on input "Review > Changes and History" at bounding box center [51, 111] width 6 height 6
radio input "true"
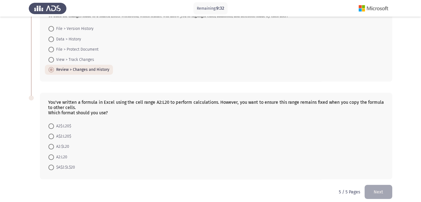
scroll to position [45, 0]
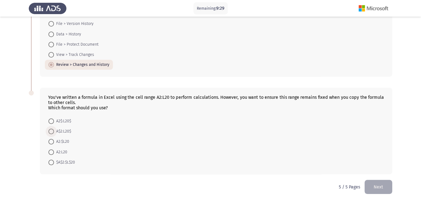
click at [51, 130] on span at bounding box center [51, 132] width 6 height 6
click at [51, 130] on input "A$2:L20$" at bounding box center [51, 132] width 6 height 6
radio input "true"
click at [381, 188] on button "Next" at bounding box center [379, 187] width 28 height 14
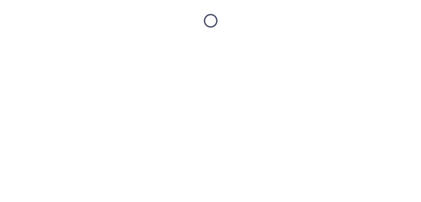
scroll to position [0, 0]
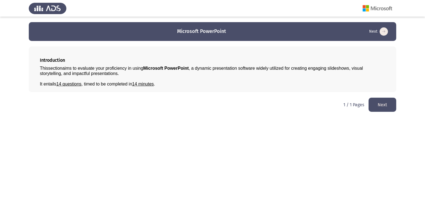
click at [378, 106] on button "Next" at bounding box center [383, 105] width 28 height 14
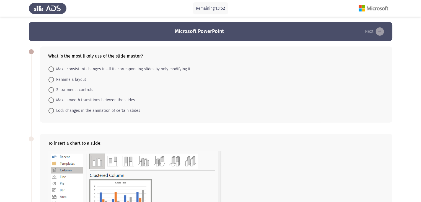
click at [54, 71] on span at bounding box center [51, 69] width 6 height 6
click at [54, 71] on input "Make consistent changes in all its corresponding slides by only modifying it" at bounding box center [51, 69] width 6 height 6
radio input "true"
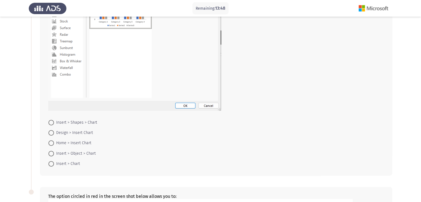
scroll to position [194, 0]
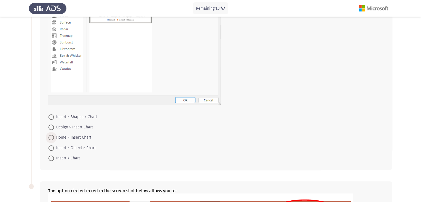
click at [49, 137] on span at bounding box center [51, 138] width 6 height 6
click at [49, 137] on input "Home > Insert Chart" at bounding box center [51, 138] width 6 height 6
radio input "true"
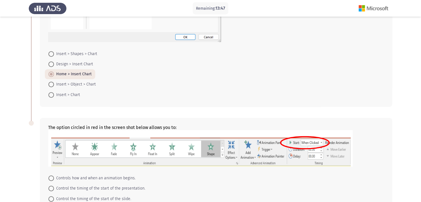
scroll to position [314, 0]
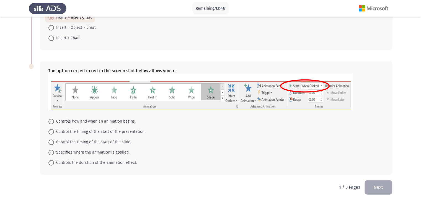
click at [43, 136] on div "The option circled in red in the screen shot below allows you to: Controls how …" at bounding box center [216, 118] width 352 height 114
click at [51, 145] on label "Control the timing of the start of the slide." at bounding box center [89, 142] width 83 height 7
click at [51, 145] on input "Control the timing of the start of the slide." at bounding box center [51, 143] width 6 height 6
radio input "true"
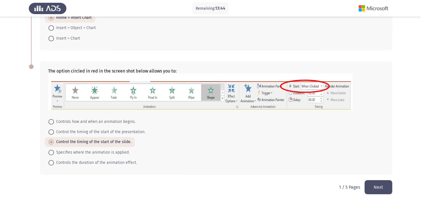
click at [377, 187] on button "Next" at bounding box center [379, 187] width 28 height 14
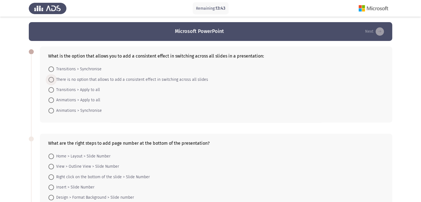
click at [56, 80] on span "There is no option that allows to add a consistent effect in switching across a…" at bounding box center [131, 79] width 154 height 7
click at [54, 80] on input "There is no option that allows to add a consistent effect in switching across a…" at bounding box center [51, 80] width 6 height 6
radio input "true"
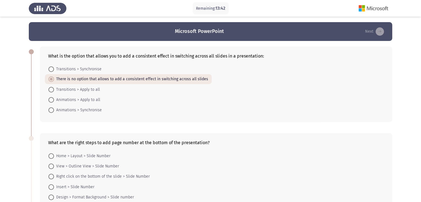
click at [53, 174] on span at bounding box center [51, 177] width 6 height 6
click at [53, 174] on input "Right click on the bottom of the slide > Slide Number" at bounding box center [51, 177] width 6 height 6
radio input "true"
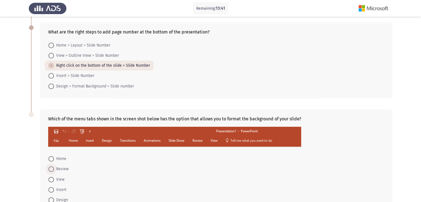
click at [57, 172] on span "Review" at bounding box center [61, 169] width 15 height 7
click at [54, 172] on input "Review" at bounding box center [51, 169] width 6 height 6
radio input "true"
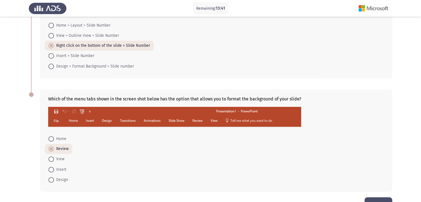
scroll to position [148, 0]
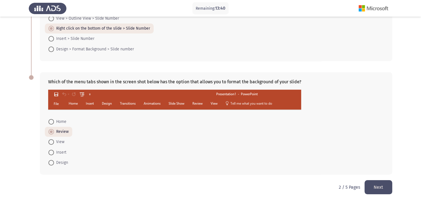
click at [56, 151] on span "Insert" at bounding box center [60, 152] width 12 height 7
click at [54, 151] on input "Insert" at bounding box center [51, 153] width 6 height 6
radio input "true"
click at [376, 188] on button "Next" at bounding box center [379, 187] width 28 height 14
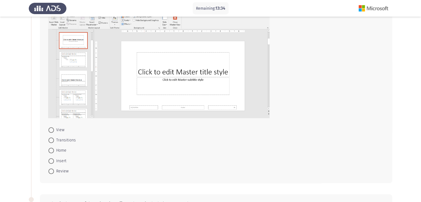
scroll to position [55, 0]
click at [51, 153] on label "Home" at bounding box center [57, 150] width 18 height 7
click at [51, 153] on input "Home" at bounding box center [51, 150] width 6 height 6
radio input "true"
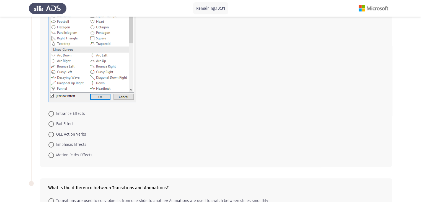
scroll to position [277, 0]
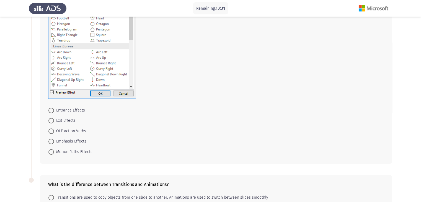
click at [51, 137] on mat-radio-button "Emphasis Effects" at bounding box center [67, 141] width 45 height 10
click at [52, 117] on mat-radio-button "Exit Effects" at bounding box center [62, 120] width 34 height 10
click at [53, 109] on span at bounding box center [51, 111] width 6 height 6
click at [53, 109] on input "Entrance Effects" at bounding box center [51, 111] width 6 height 6
radio input "true"
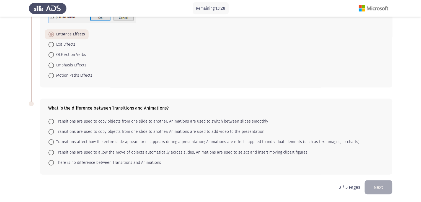
click at [53, 143] on span at bounding box center [51, 142] width 6 height 6
click at [53, 143] on input "Transitions affect how the entire slide appears or disappears during a presenta…" at bounding box center [51, 142] width 6 height 6
radio input "true"
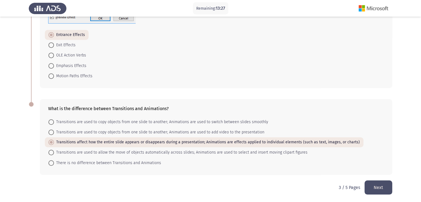
click at [374, 187] on button "Next" at bounding box center [379, 188] width 28 height 14
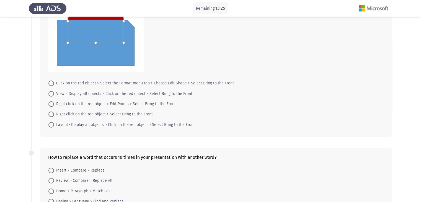
scroll to position [83, 0]
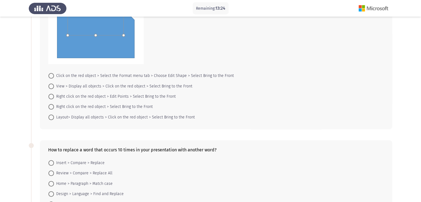
click at [51, 94] on span at bounding box center [51, 97] width 6 height 6
click at [51, 94] on input "Right click on the red object > Edit Points > Select Bring to the Front" at bounding box center [51, 97] width 6 height 6
radio input "true"
click at [49, 179] on mat-radio-button "Home > Paragraph > Match case" at bounding box center [80, 183] width 71 height 10
click at [53, 170] on label "Review > Compare > Replace All" at bounding box center [80, 173] width 64 height 7
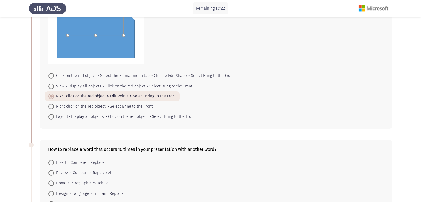
click at [53, 170] on input "Review > Compare > Replace All" at bounding box center [51, 173] width 6 height 6
radio input "true"
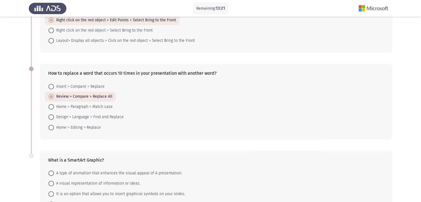
scroll to position [166, 0]
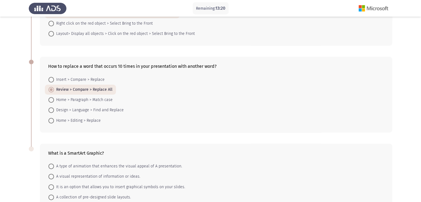
click at [49, 112] on span at bounding box center [51, 110] width 6 height 6
click at [49, 112] on input "Design > Language > Find and Replace" at bounding box center [51, 110] width 6 height 6
radio input "true"
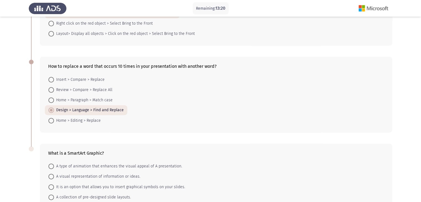
click at [54, 180] on span "A visual representation of information or ideas." at bounding box center [97, 176] width 86 height 7
click at [54, 179] on input "A visual representation of information or ideas." at bounding box center [51, 177] width 6 height 6
radio input "true"
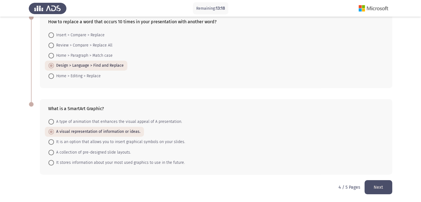
click at [390, 187] on button "Next" at bounding box center [379, 187] width 28 height 14
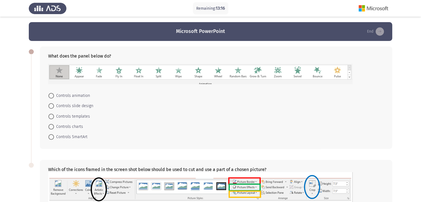
click at [51, 94] on span at bounding box center [51, 96] width 6 height 6
click at [51, 94] on input "Controls animation" at bounding box center [51, 96] width 6 height 6
radio input "true"
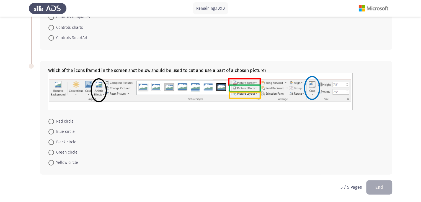
click at [53, 143] on span at bounding box center [51, 143] width 6 height 6
click at [53, 143] on input "Black circle" at bounding box center [51, 143] width 6 height 6
radio input "true"
click at [379, 186] on button "End" at bounding box center [379, 187] width 26 height 14
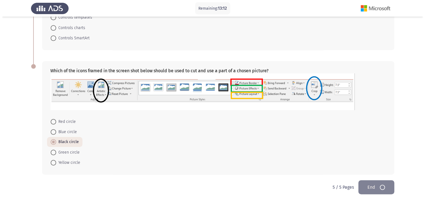
scroll to position [0, 0]
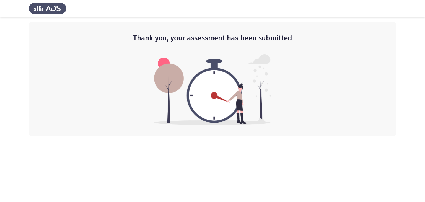
click at [205, 91] on img at bounding box center [212, 89] width 117 height 71
